Goal: Information Seeking & Learning: Learn about a topic

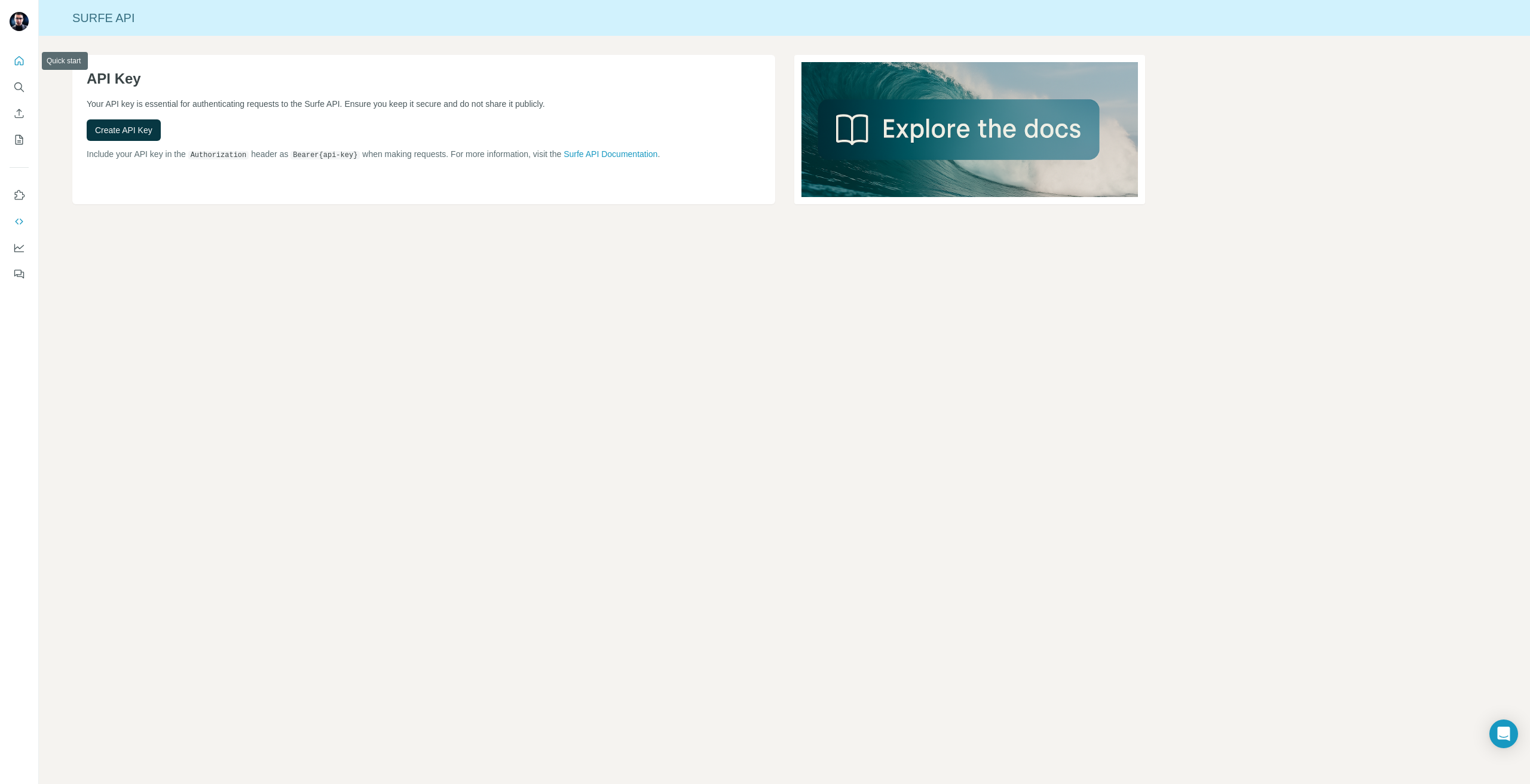
click at [13, 56] on button "Quick start" at bounding box center [19, 61] width 19 height 22
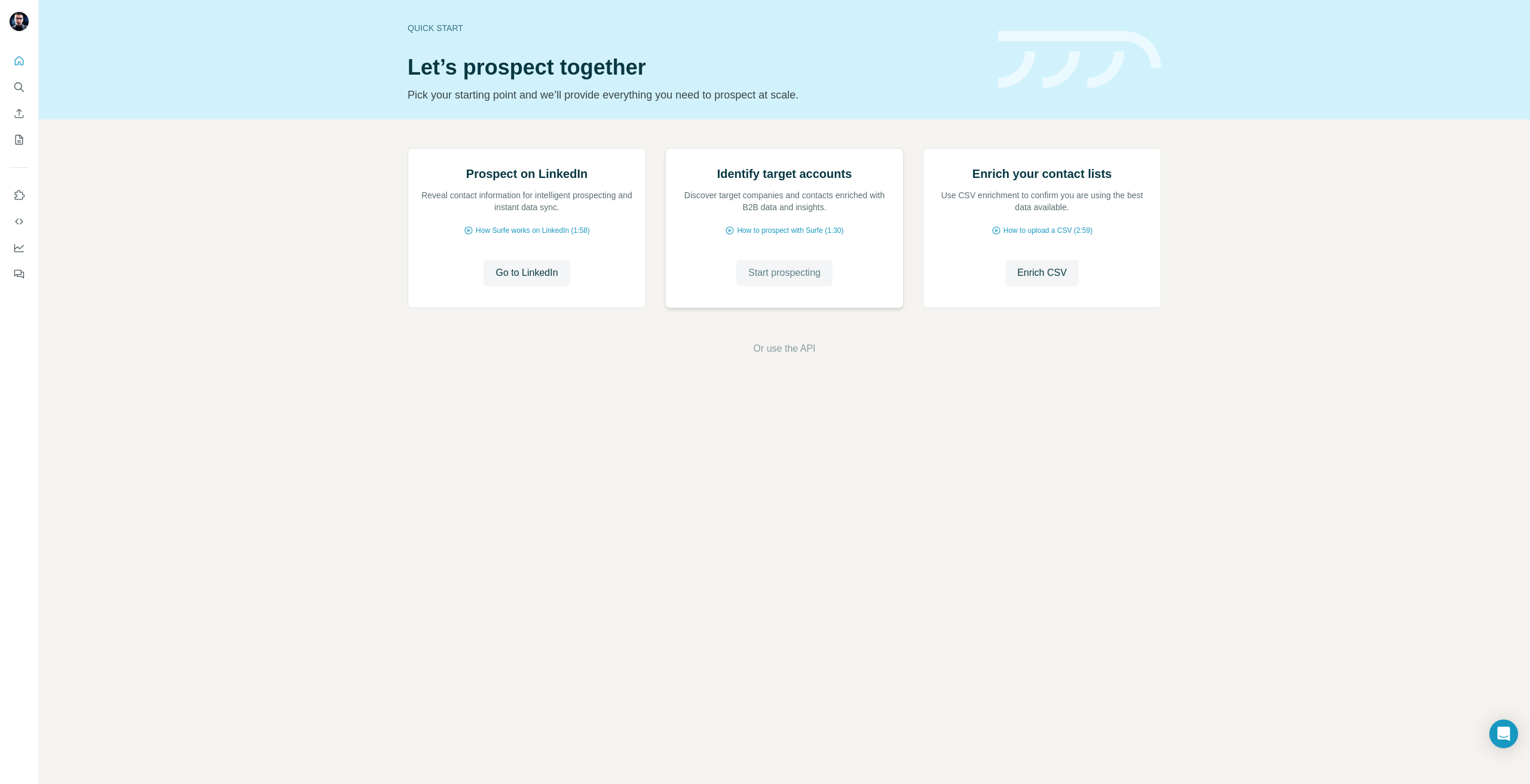
click at [755, 280] on span "Start prospecting" at bounding box center [784, 272] width 72 height 14
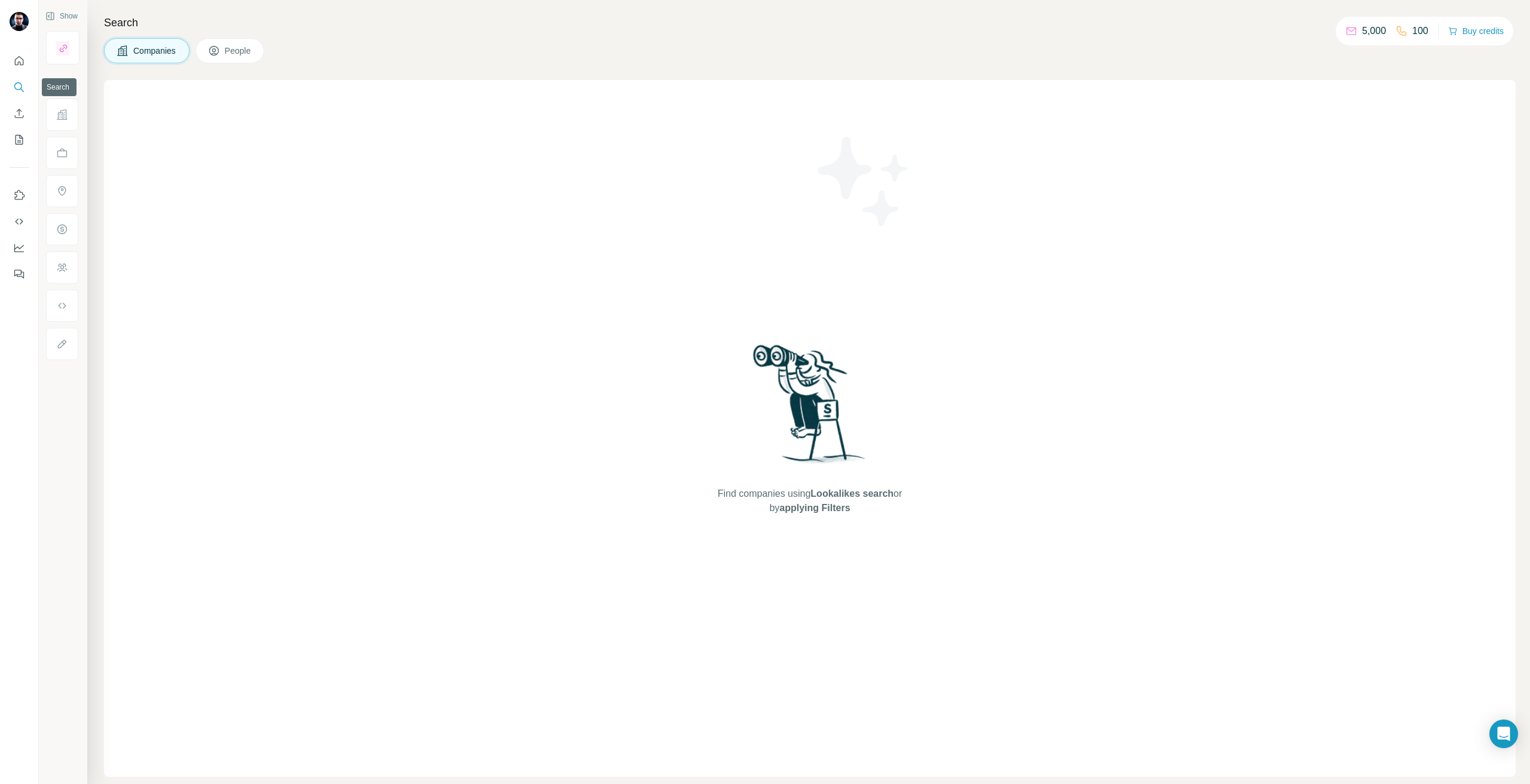
click at [13, 86] on button "Search" at bounding box center [19, 88] width 19 height 22
click at [26, 95] on button "Search" at bounding box center [19, 88] width 19 height 22
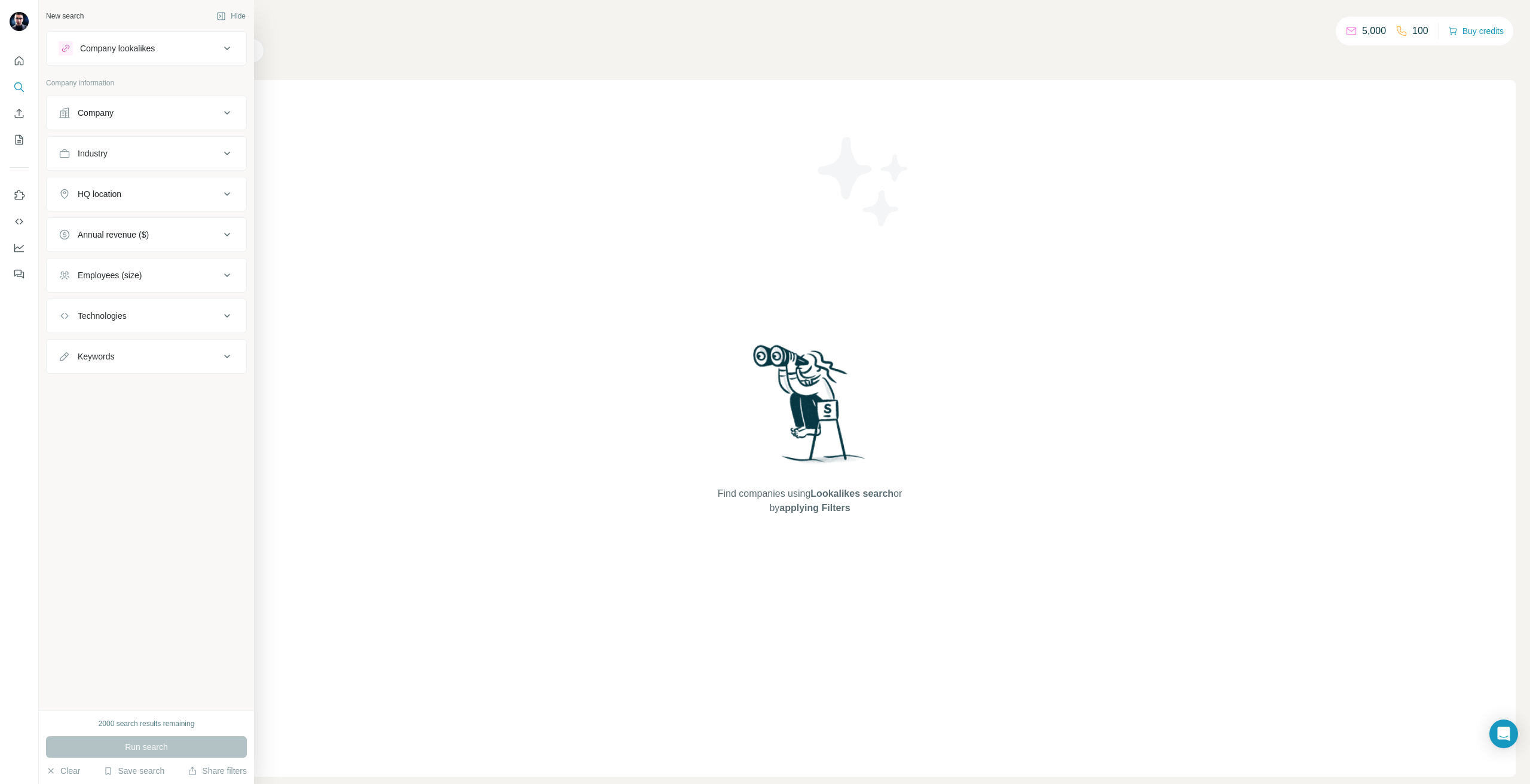
click at [83, 124] on button "Company" at bounding box center [147, 113] width 200 height 29
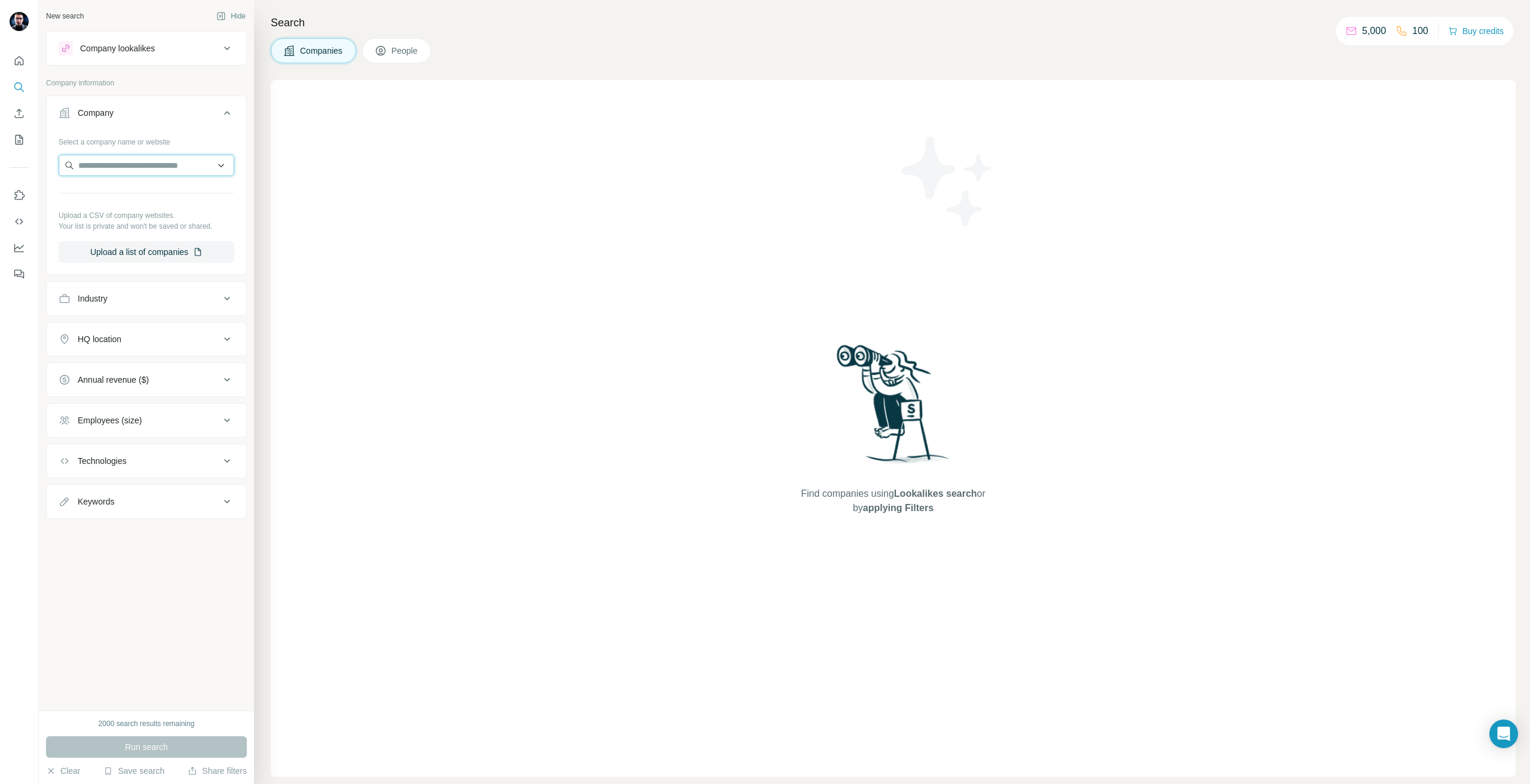
click at [102, 166] on input "text" at bounding box center [147, 166] width 176 height 22
type input "*********"
click at [180, 233] on div "Mmm Group [DOMAIN_NAME]" at bounding box center [147, 229] width 170 height 32
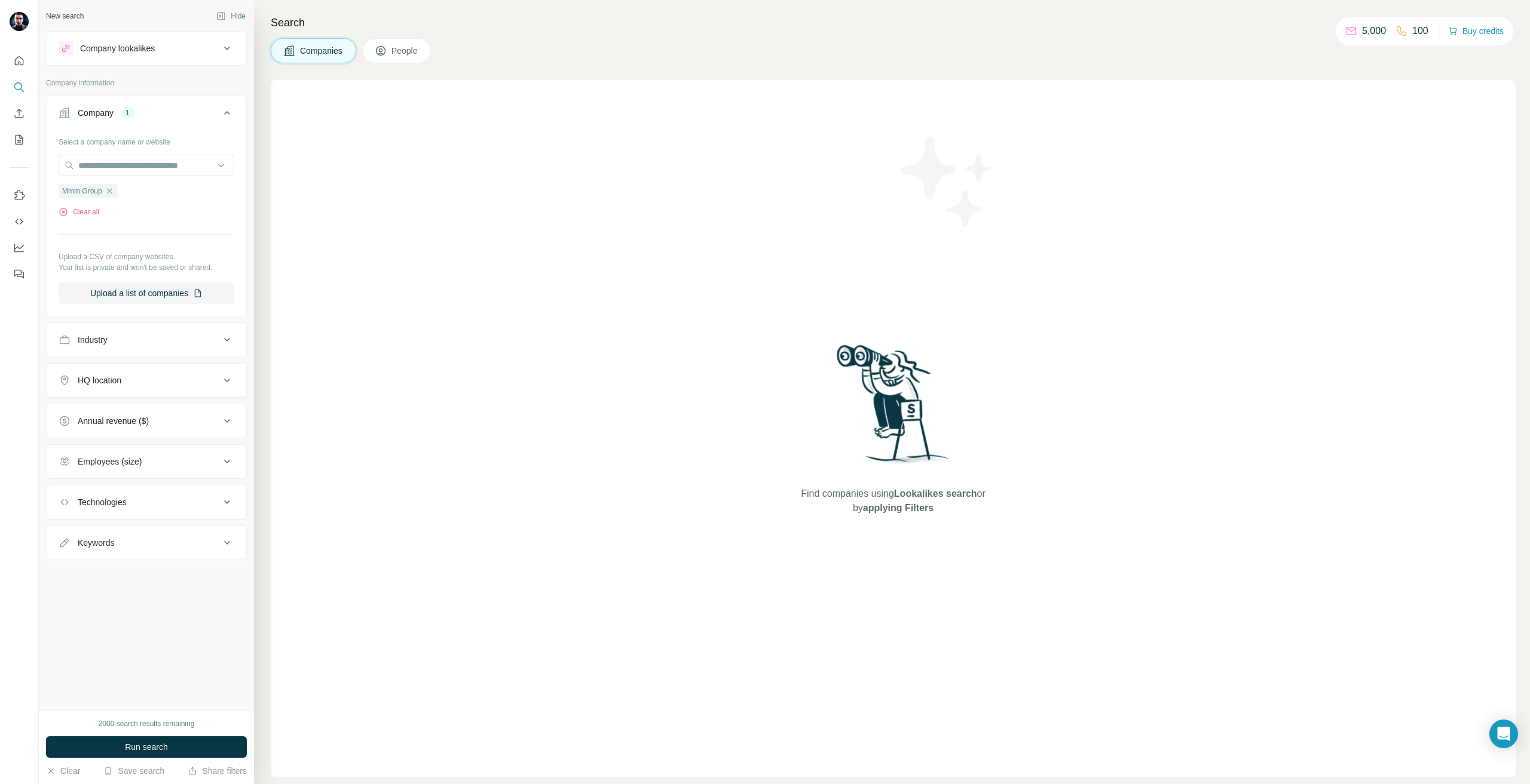
click at [560, 312] on div "Find companies using Lookalikes search or by applying Filters" at bounding box center [892, 428] width 1245 height 697
click at [174, 743] on button "Run search" at bounding box center [146, 747] width 201 height 22
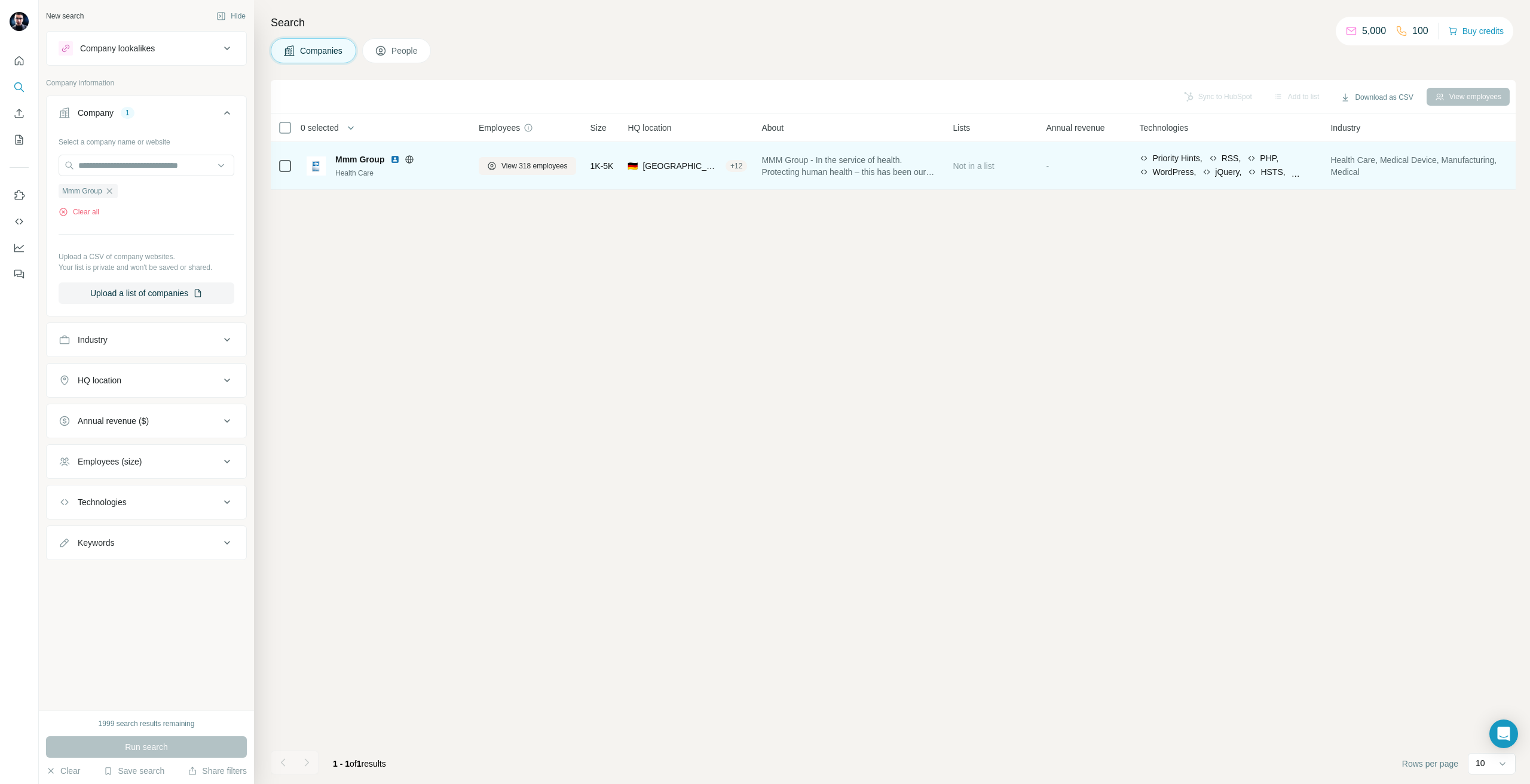
drag, startPoint x: 361, startPoint y: 157, endPoint x: 361, endPoint y: 167, distance: 10.0
click at [361, 158] on span "Mmm Group" at bounding box center [359, 160] width 49 height 12
click at [1403, 165] on span "Health Care, Medical Device, Manufacturing, Medical" at bounding box center [1418, 167] width 177 height 24
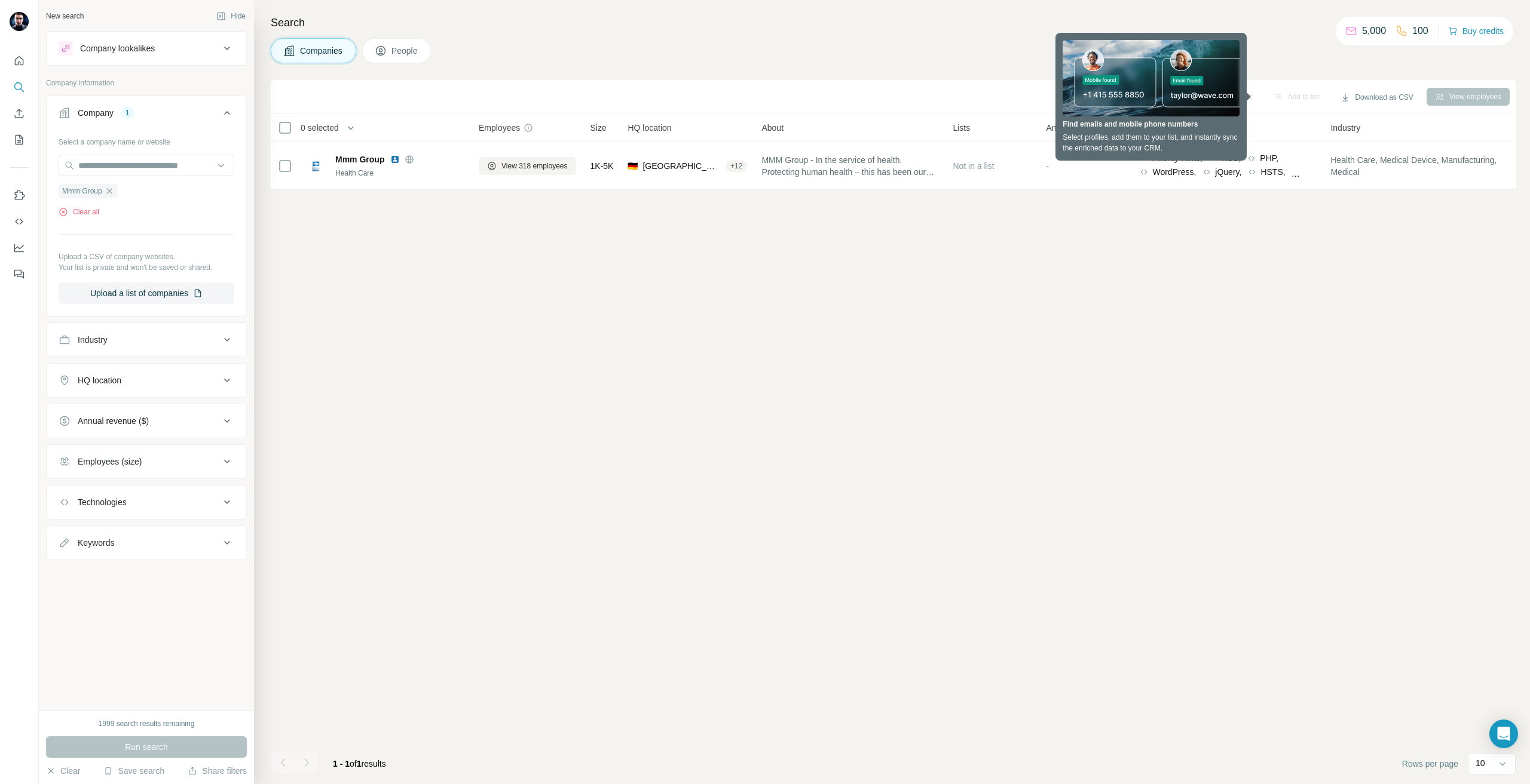
click at [410, 411] on div "Sync to HubSpot Add to list Download as CSV View employees 0 selected Companies…" at bounding box center [892, 432] width 1245 height 704
click at [406, 48] on span "People" at bounding box center [405, 51] width 28 height 12
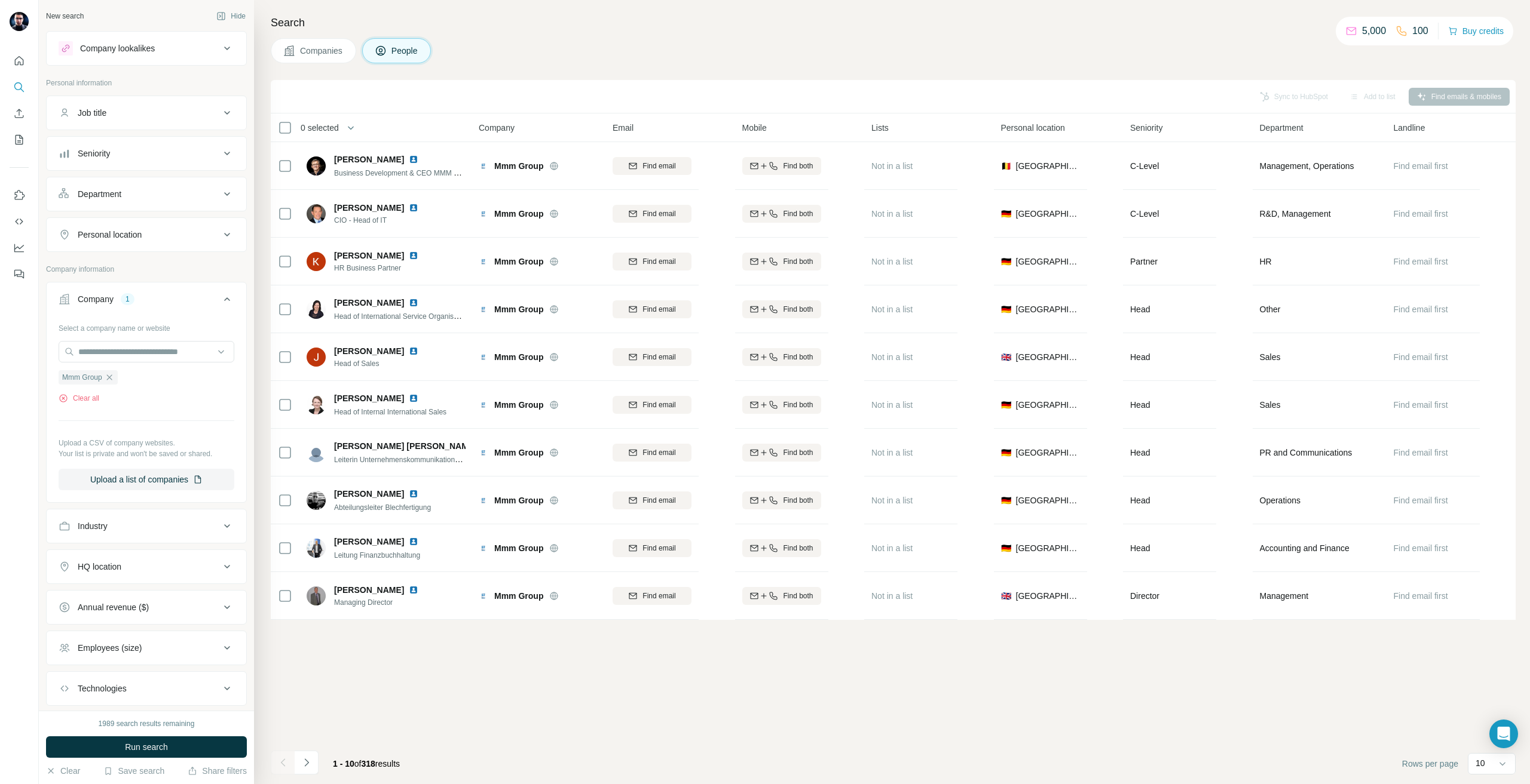
click at [1355, 101] on div "Add to list" at bounding box center [1372, 97] width 63 height 18
click at [152, 187] on button "Department" at bounding box center [147, 194] width 200 height 29
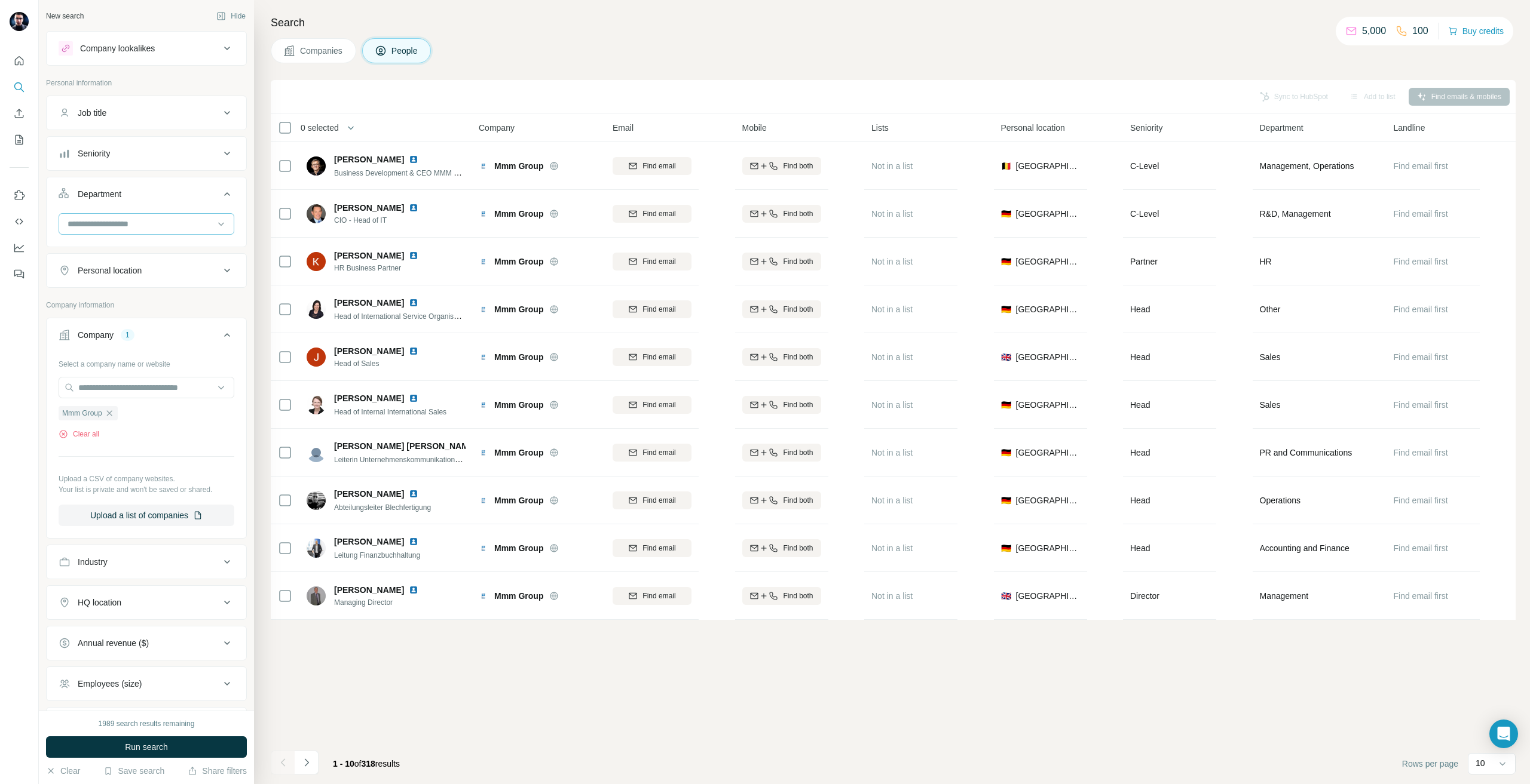
click at [147, 224] on input at bounding box center [140, 223] width 148 height 13
drag, startPoint x: 650, startPoint y: 742, endPoint x: 655, endPoint y: 739, distance: 5.8
click at [662, 743] on div "Sync to HubSpot Add to list Find emails & mobiles 0 selected People Company Ema…" at bounding box center [892, 432] width 1245 height 704
click at [306, 766] on icon "Navigate to next page" at bounding box center [306, 763] width 12 height 12
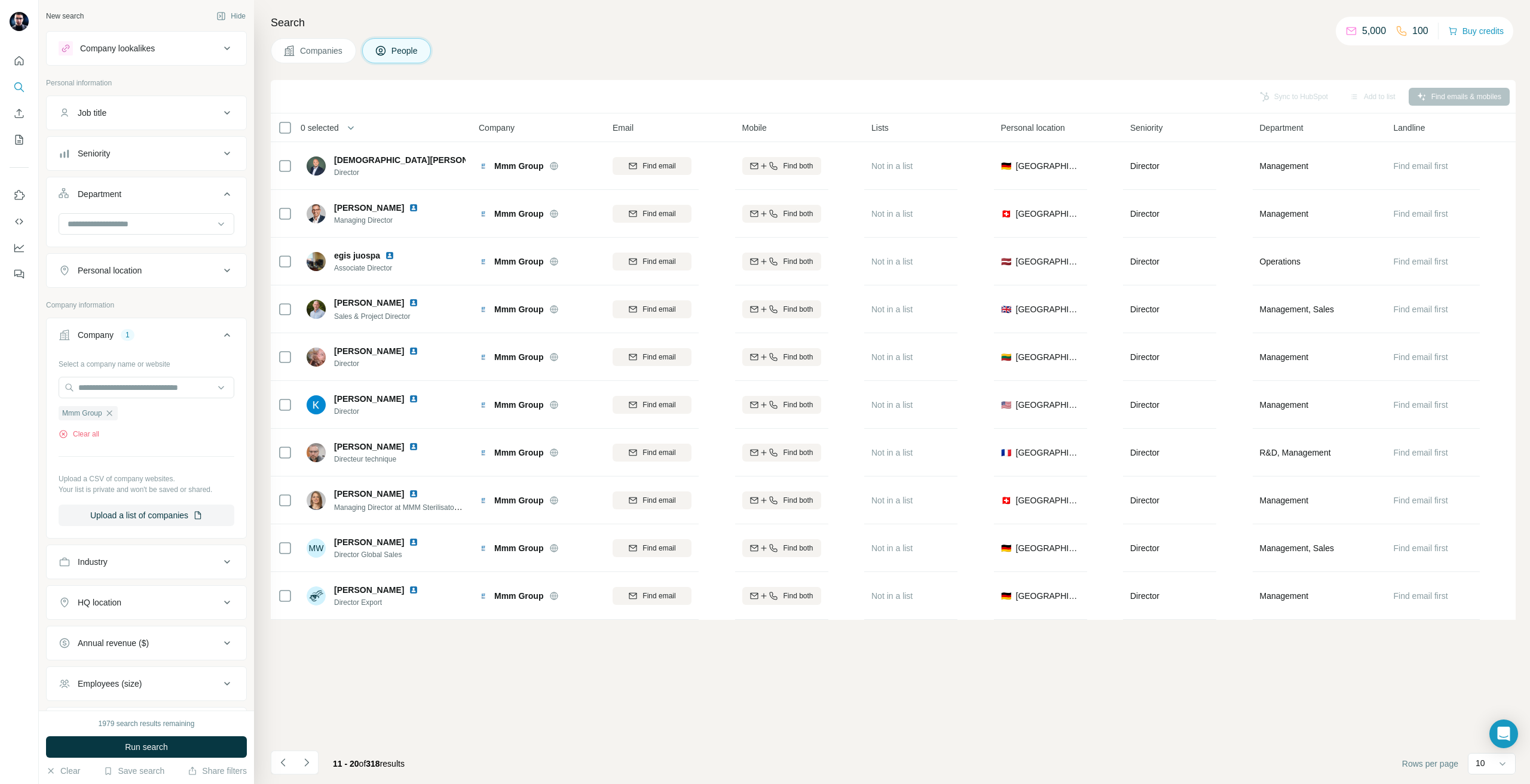
click at [305, 766] on icon "Navigate to next page" at bounding box center [306, 763] width 4 height 8
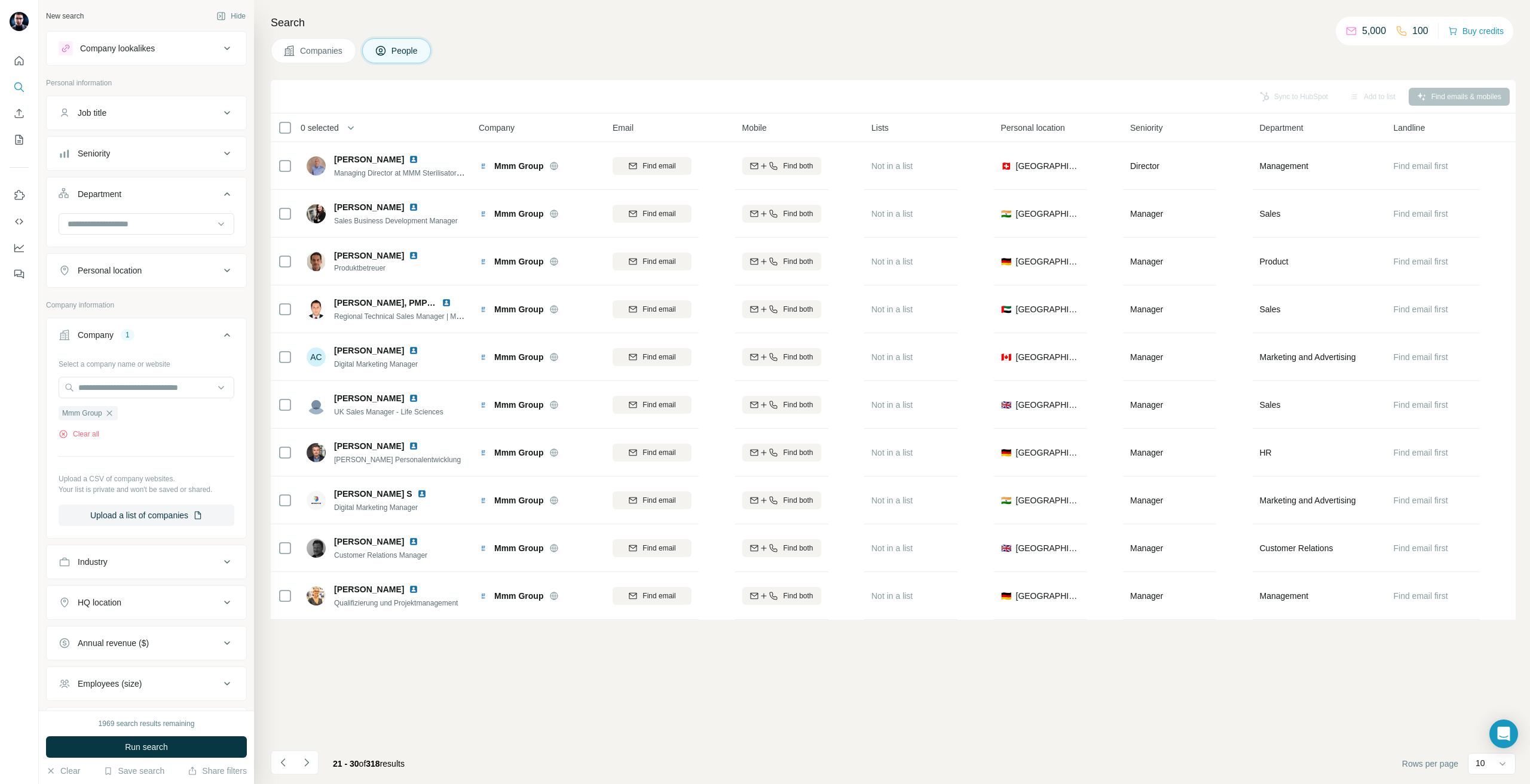
click at [129, 277] on button "Personal location" at bounding box center [147, 270] width 200 height 29
click at [113, 290] on div "Personal location" at bounding box center [146, 288] width 201 height 71
click at [117, 292] on input "text" at bounding box center [147, 300] width 176 height 22
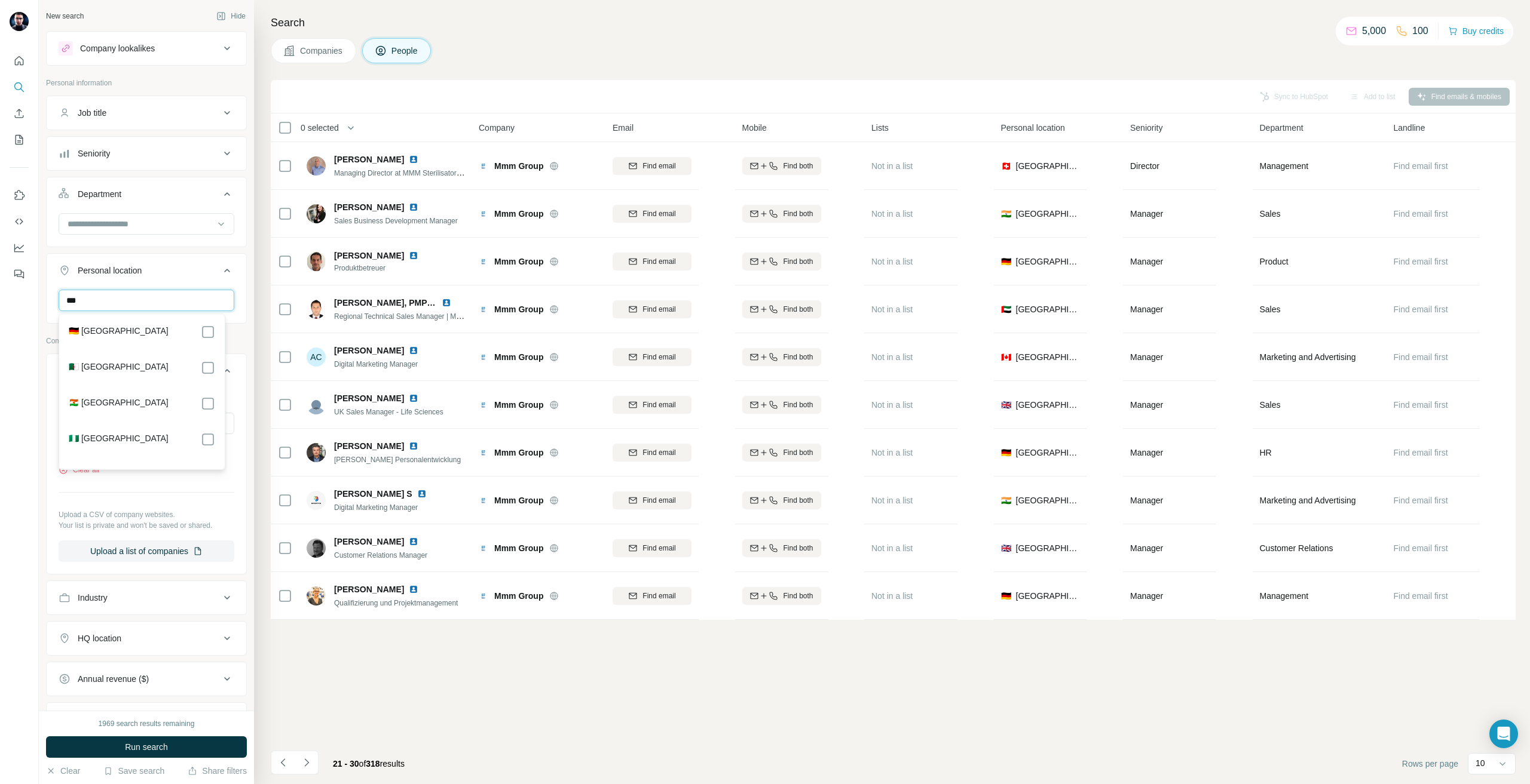
type input "***"
click at [162, 330] on div "🇩🇪 [GEOGRAPHIC_DATA]" at bounding box center [142, 332] width 147 height 14
click at [495, 717] on div "Sync to HubSpot Add to list Find emails & mobiles 0 selected People Company Ema…" at bounding box center [892, 432] width 1245 height 704
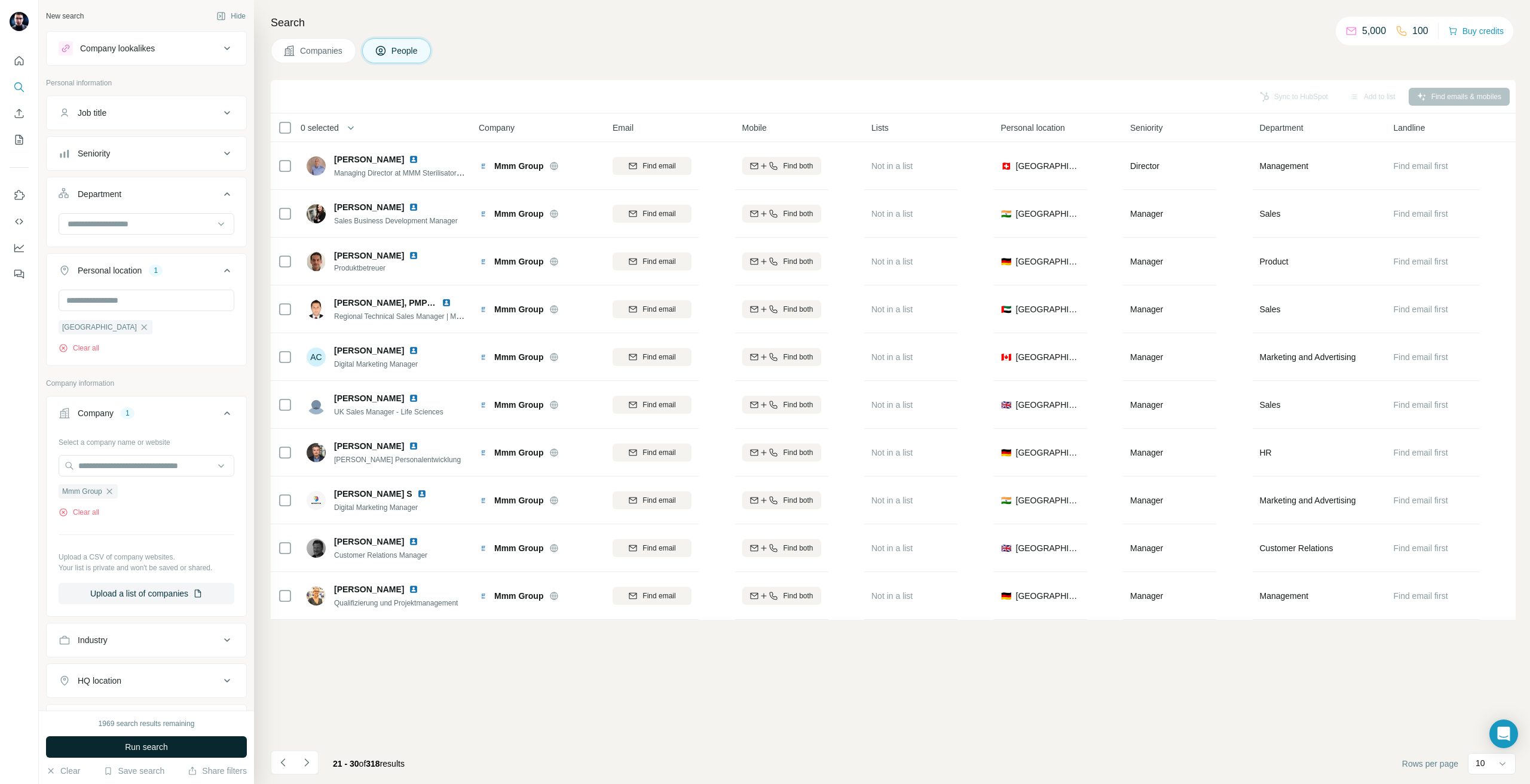
click at [220, 737] on button "Run search" at bounding box center [146, 747] width 201 height 22
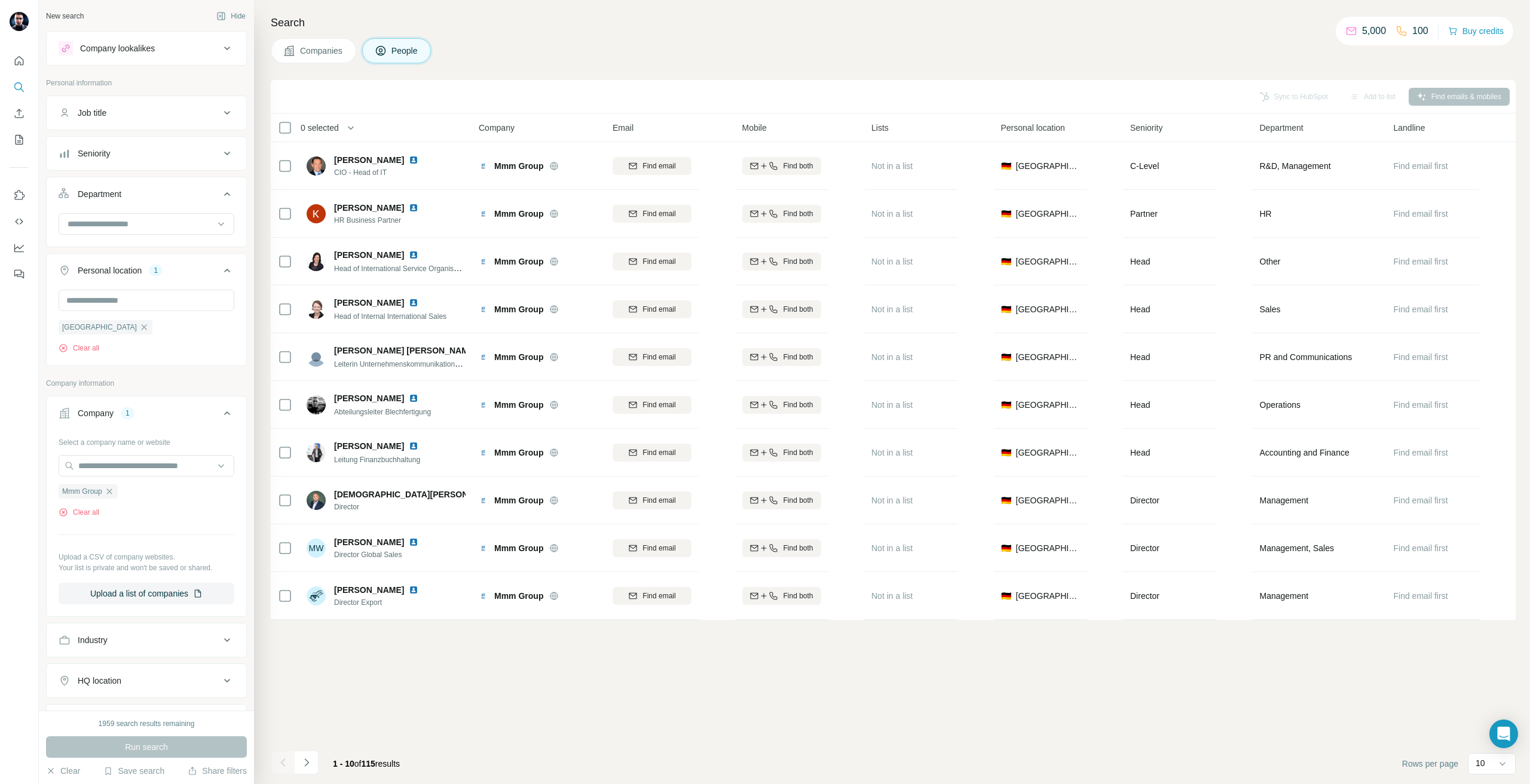
click at [301, 775] on li at bounding box center [306, 764] width 24 height 26
click at [315, 761] on button "Navigate to next page" at bounding box center [306, 763] width 24 height 24
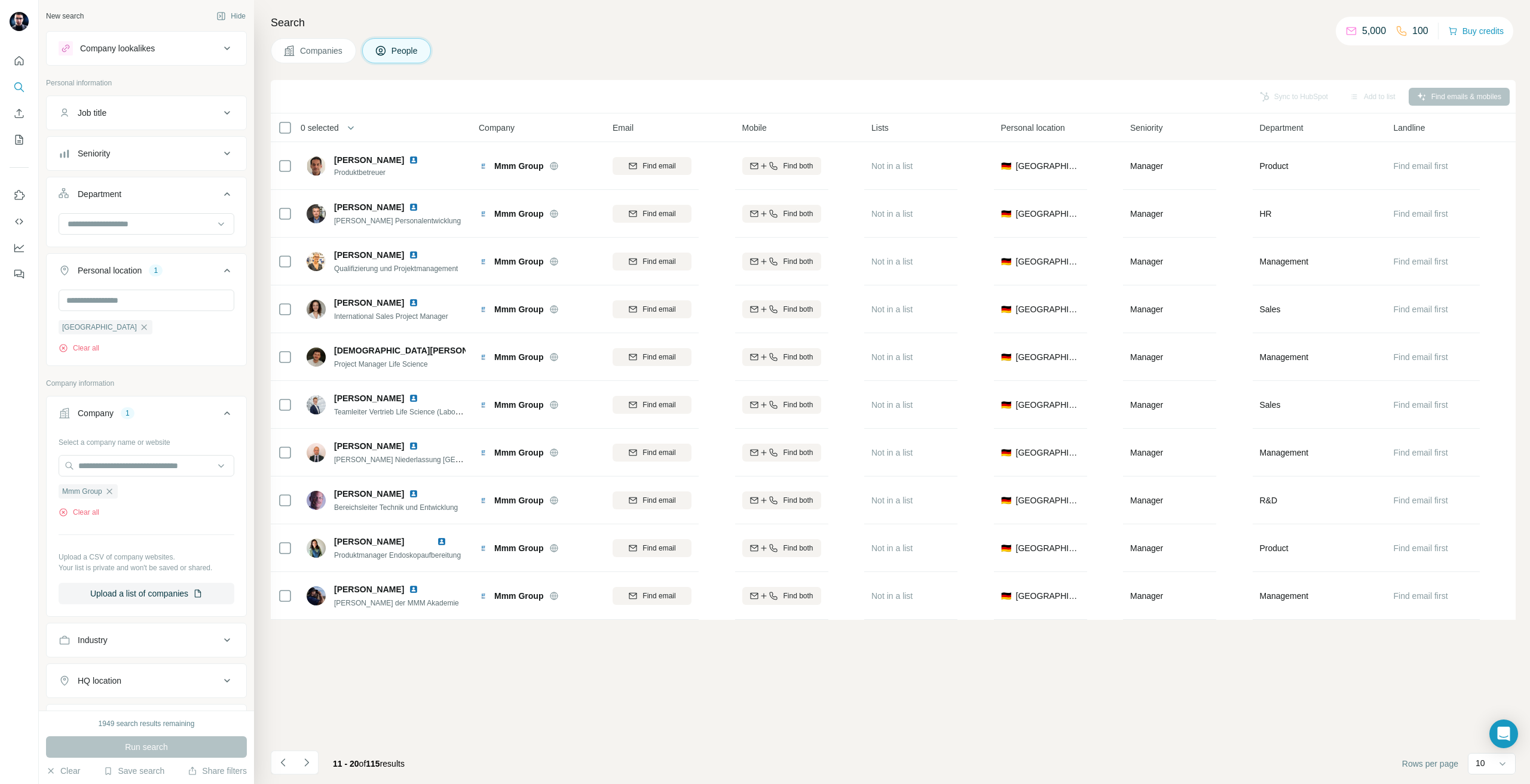
click at [315, 755] on button "Navigate to next page" at bounding box center [306, 763] width 24 height 24
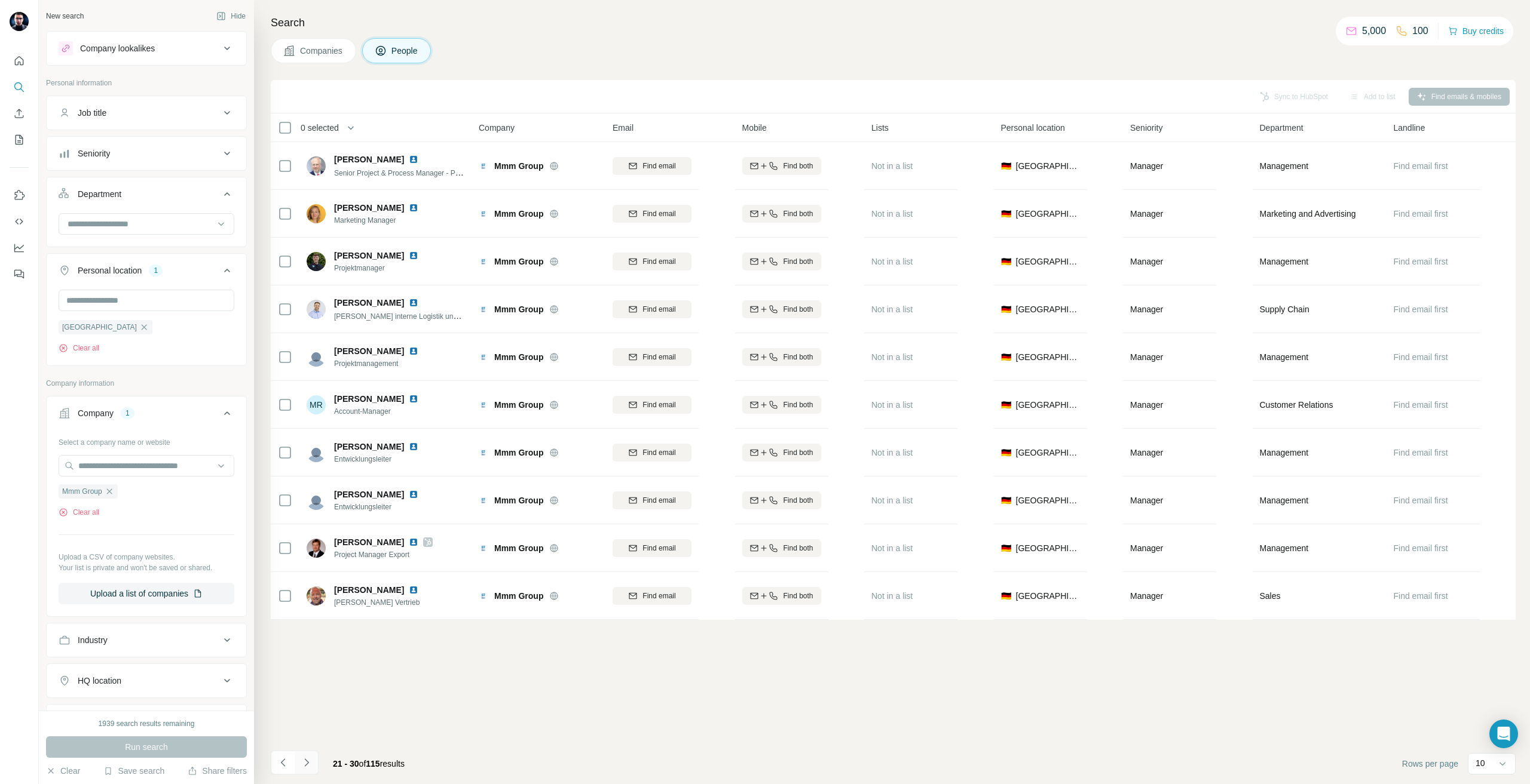
click at [313, 754] on button "Navigate to next page" at bounding box center [306, 763] width 24 height 24
click at [309, 754] on button "Navigate to next page" at bounding box center [306, 763] width 24 height 24
